Goal: Check status: Check status

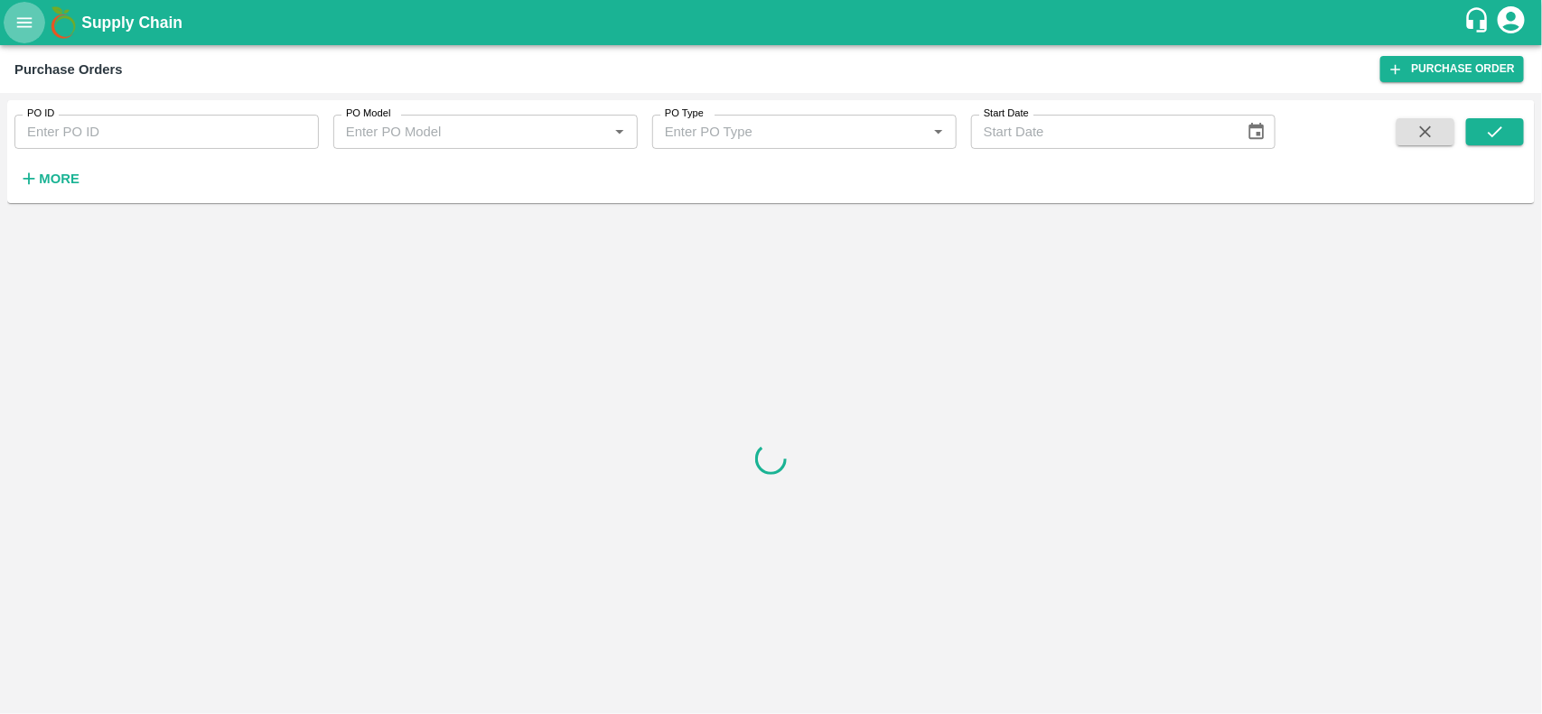
click at [9, 7] on button "open drawer" at bounding box center [25, 23] width 42 height 42
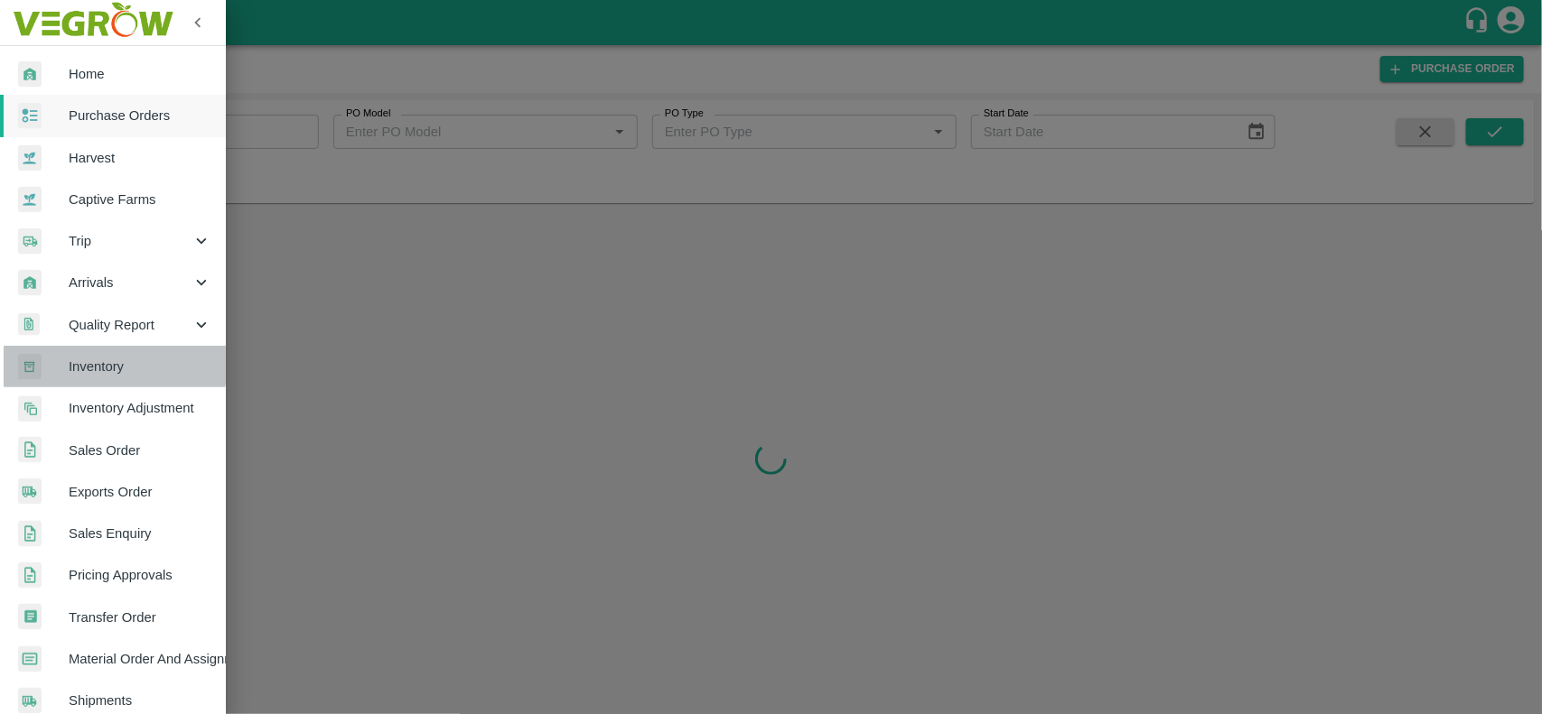
click at [114, 364] on span "Inventory" at bounding box center [140, 367] width 143 height 20
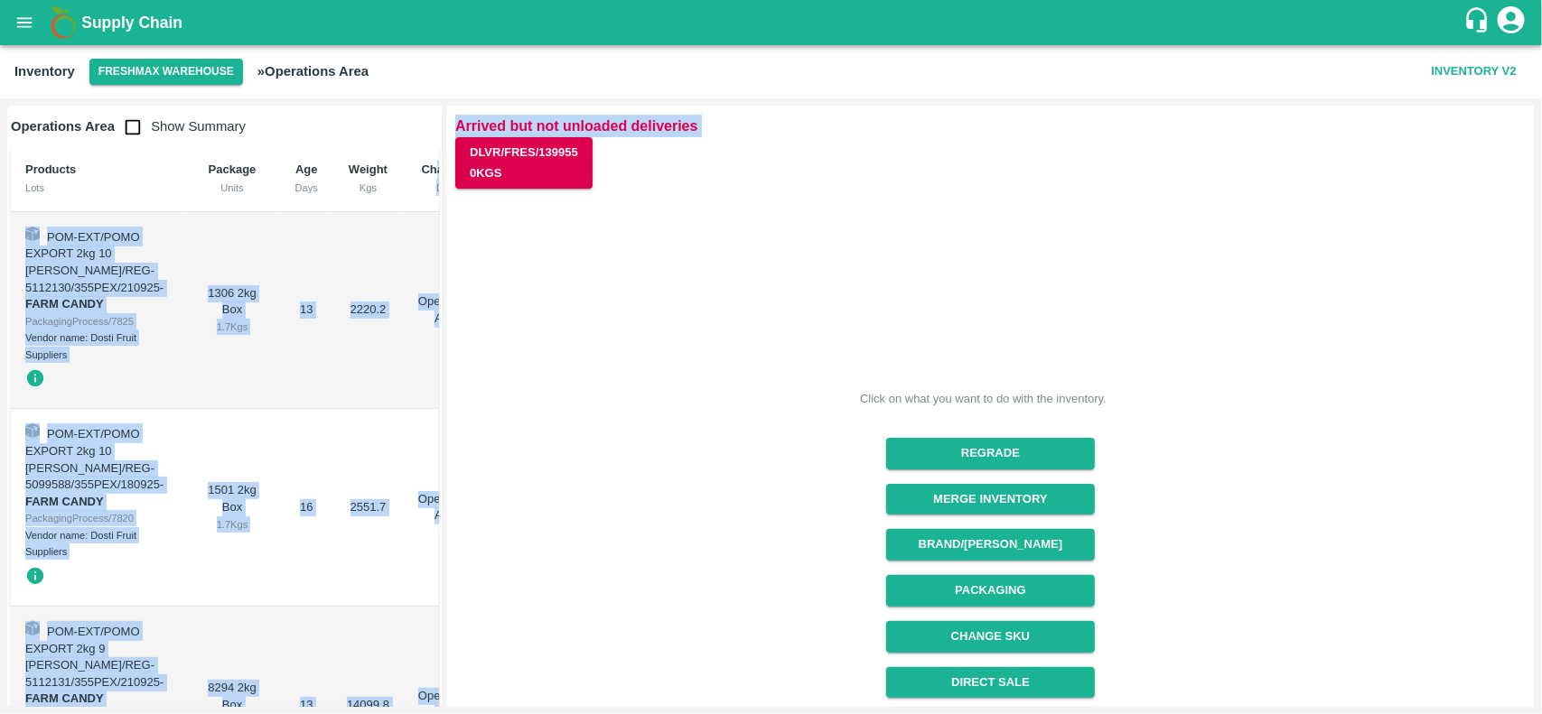
drag, startPoint x: 439, startPoint y: 164, endPoint x: 458, endPoint y: 440, distance: 276.1
click at [458, 440] on div "Operations Area Show Summary Products Lots Package Units Age Days Weight Kgs Ch…" at bounding box center [771, 406] width 1542 height 616
click at [332, 429] on td "2551.7" at bounding box center [367, 508] width 71 height 198
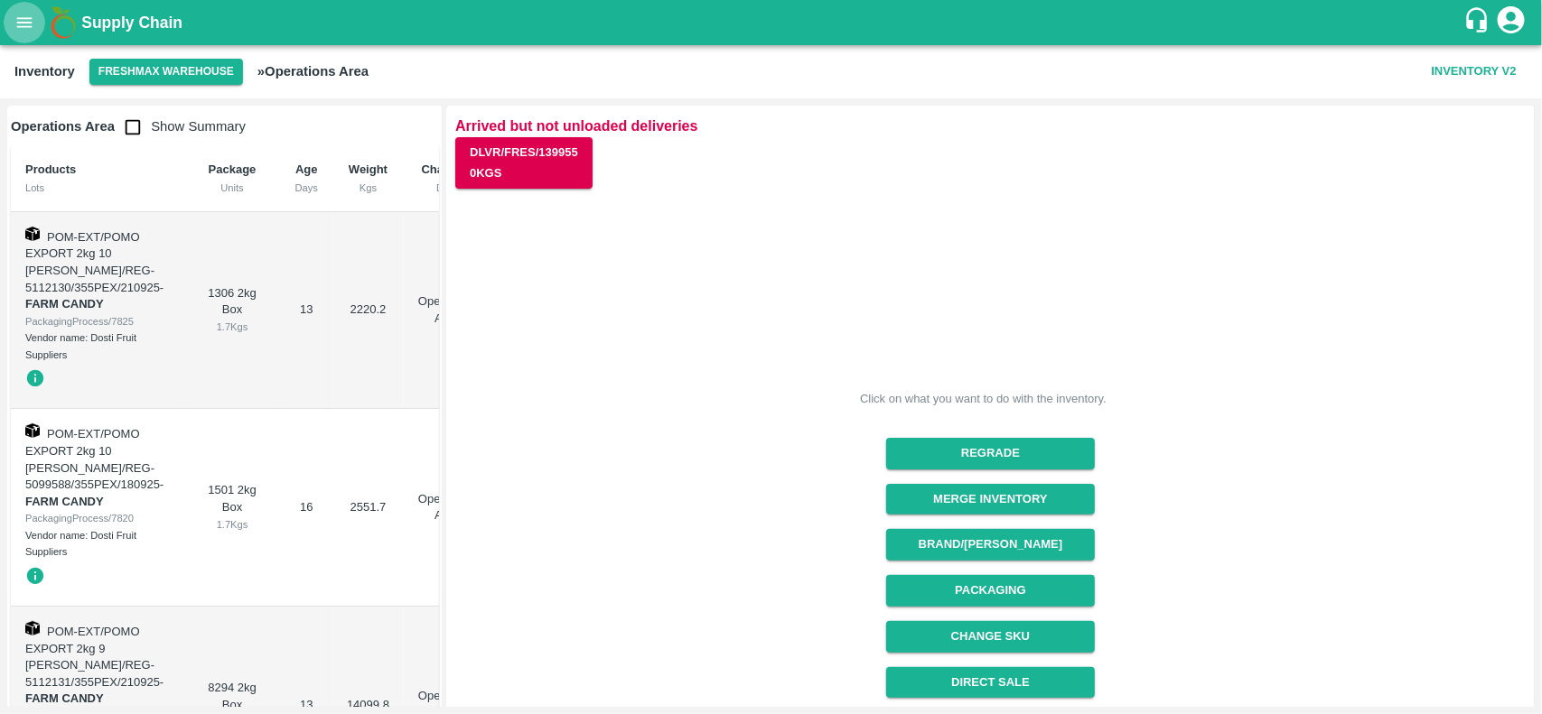
click at [12, 28] on button "open drawer" at bounding box center [25, 23] width 42 height 42
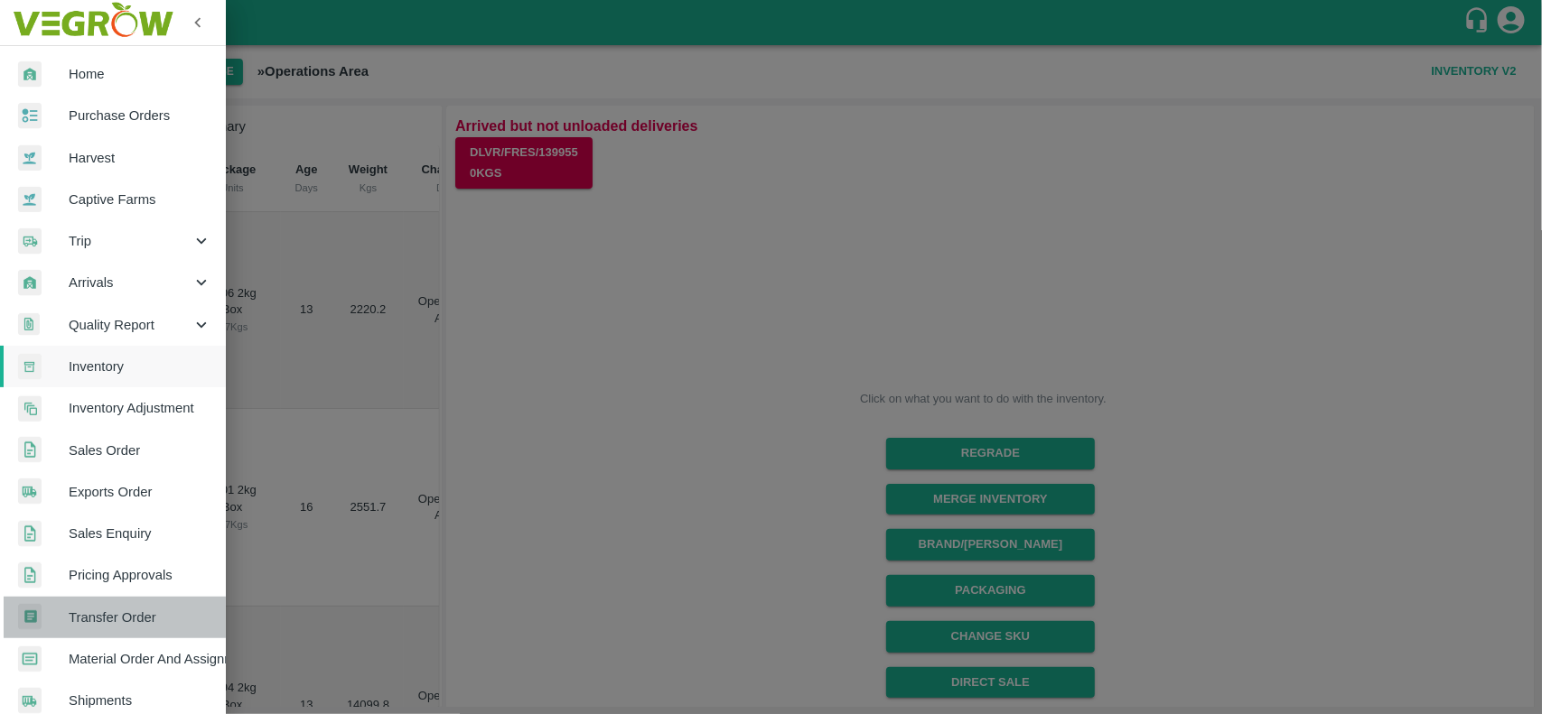
click at [131, 615] on span "Transfer Order" at bounding box center [140, 618] width 143 height 20
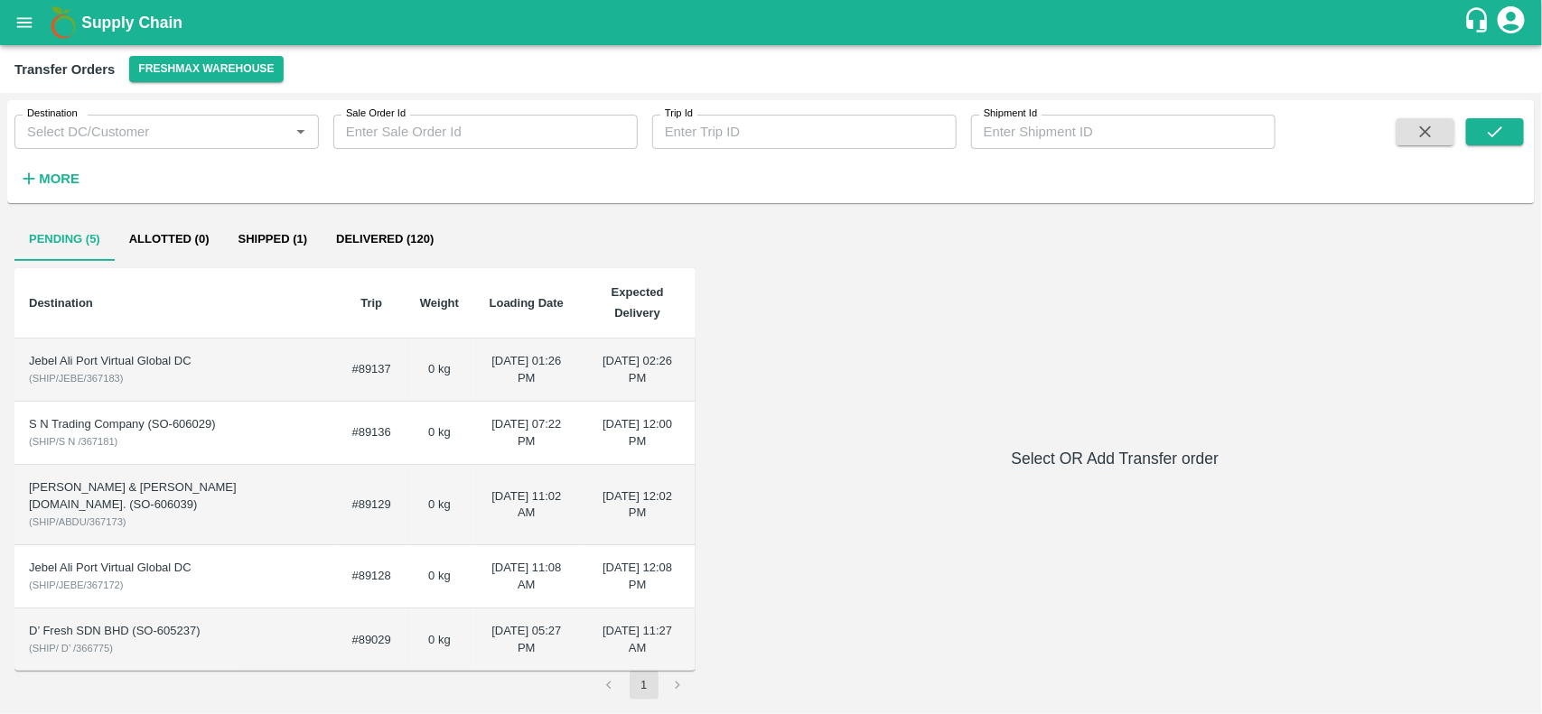
click at [187, 380] on td "Jebel Ali Port Virtual Global DC ( SHIP/JEBE/367183 )" at bounding box center [175, 370] width 323 height 63
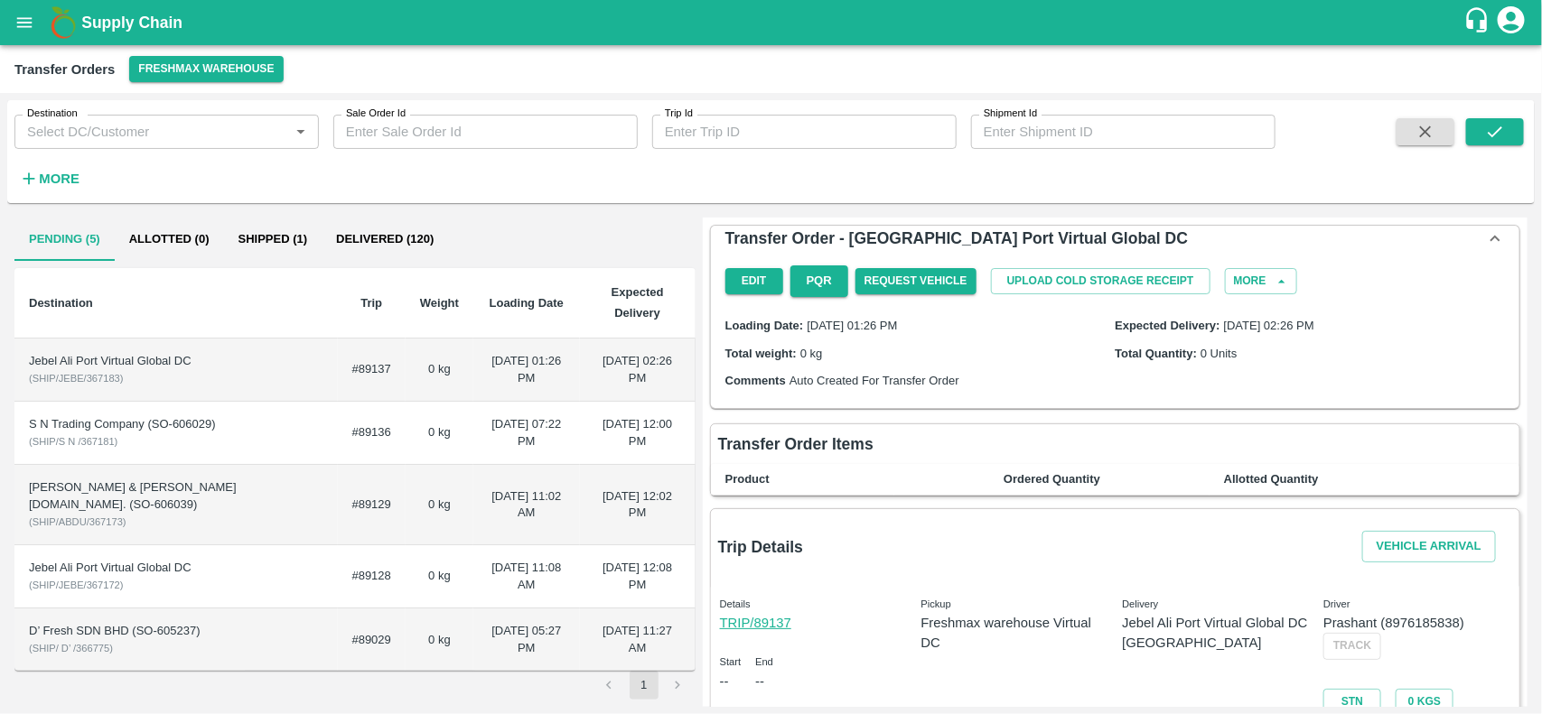
click at [236, 458] on td "S N Trading Company (SO-606029) ( SHIP/S N /367181 )" at bounding box center [175, 433] width 323 height 63
click at [263, 544] on td "ABDULMUNEM ABDULLA AL KHATTAL & ZAYED ABDULLA AHMAD AL KIHATAL.CO. (SO-606039) …" at bounding box center [175, 505] width 323 height 80
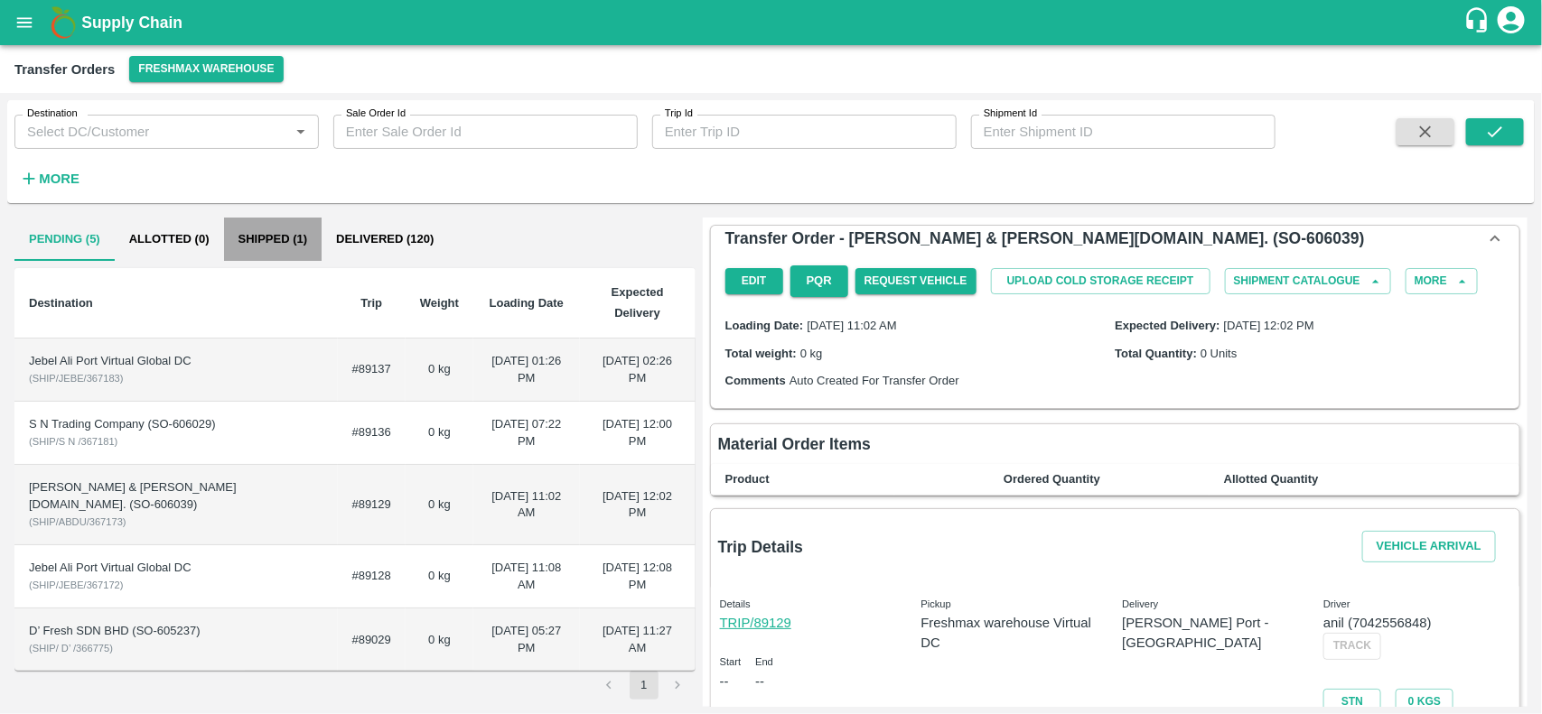
click at [267, 229] on button "Shipped (1)" at bounding box center [273, 239] width 98 height 43
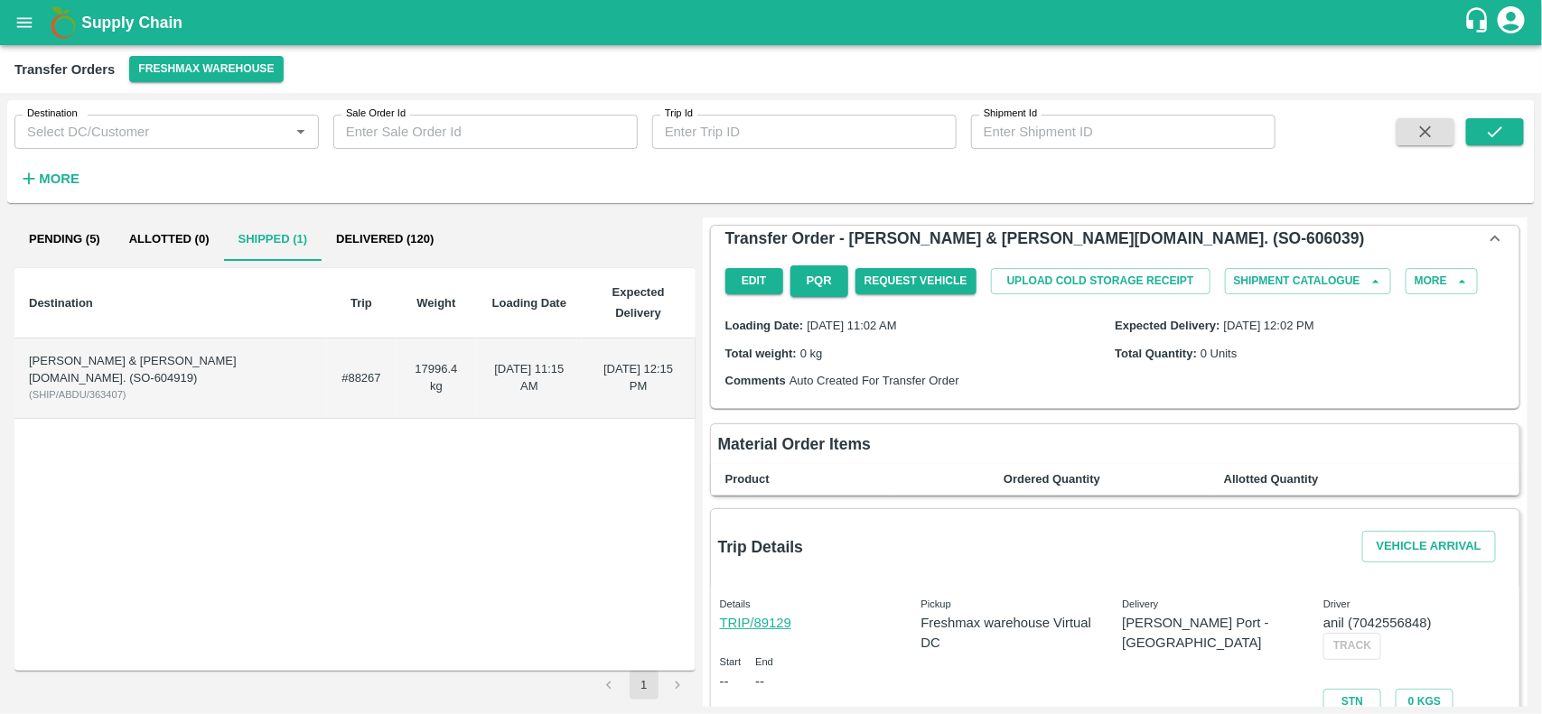
click at [310, 366] on div "ABDULMUNEM ABDULLA AL KHATTAL & ZAYED ABDULLA AHMAD AL KIHATAL.CO. (SO-604919)" at bounding box center [171, 369] width 284 height 33
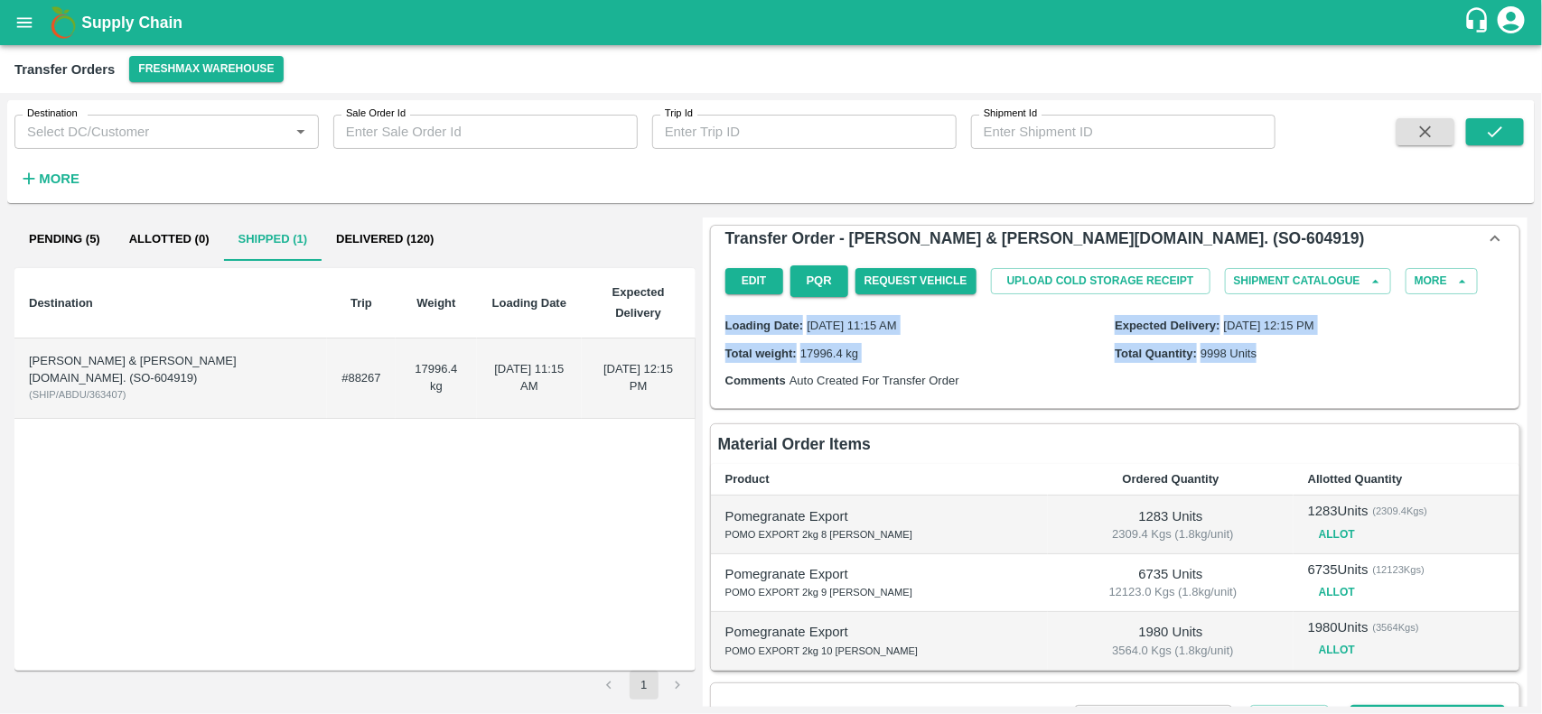
drag, startPoint x: 1536, startPoint y: 328, endPoint x: 1540, endPoint y: 372, distance: 44.4
click at [1540, 372] on div "Destination Destination   * Sale Order Id Sale Order Id Trip Id Trip Id Shipmen…" at bounding box center [771, 403] width 1542 height 621
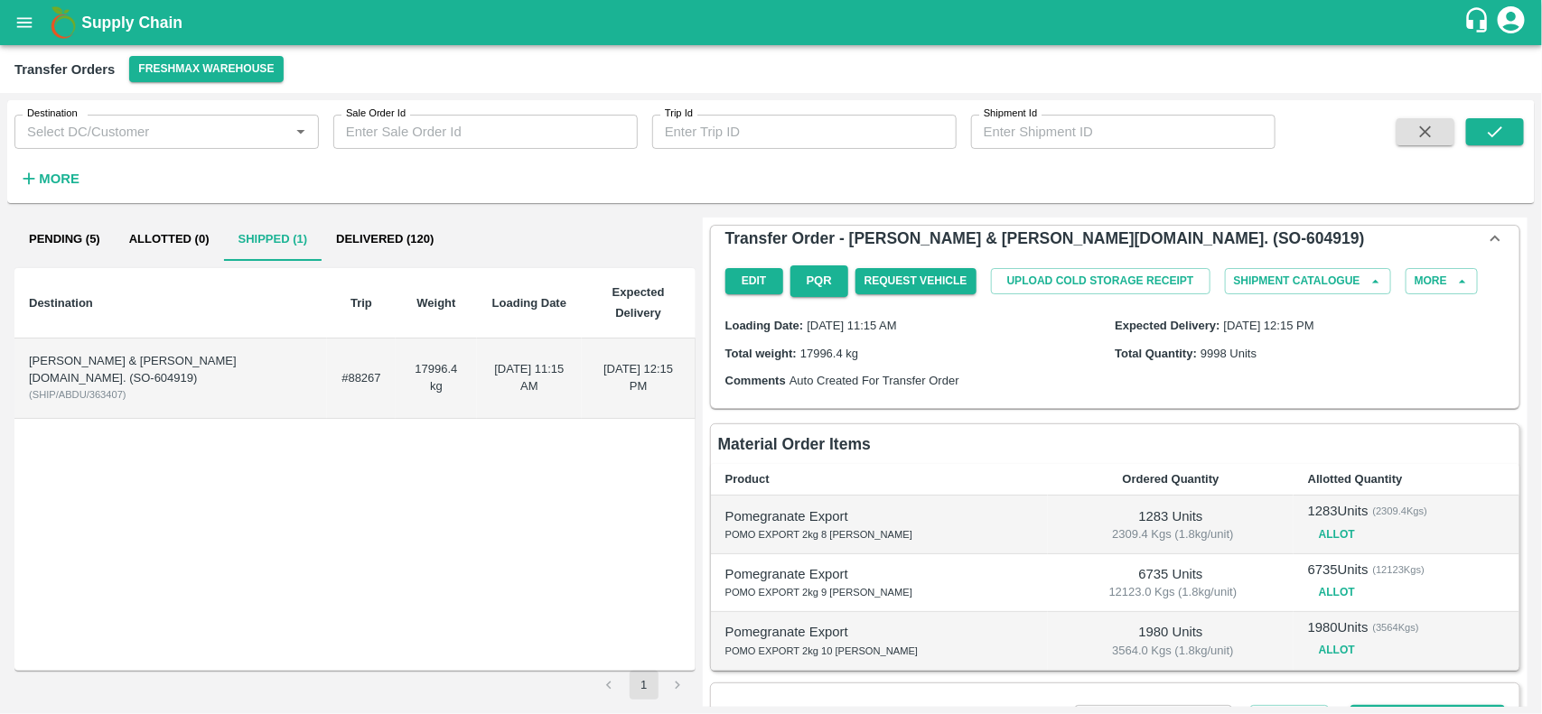
click at [616, 485] on div "Destination Trip Weight Loading Date Expected Delivery ABDULMUNEM ABDULLA AL KH…" at bounding box center [354, 469] width 681 height 403
